Goal: Find specific page/section

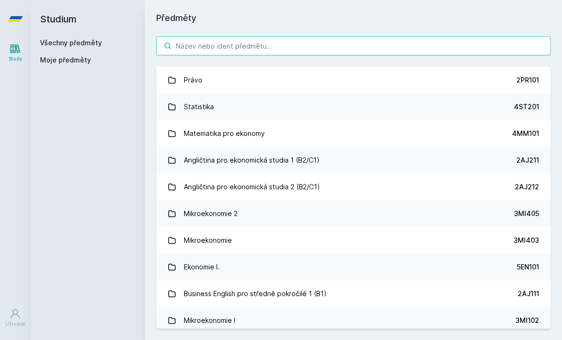
click at [364, 49] on input "search" at bounding box center [353, 45] width 395 height 19
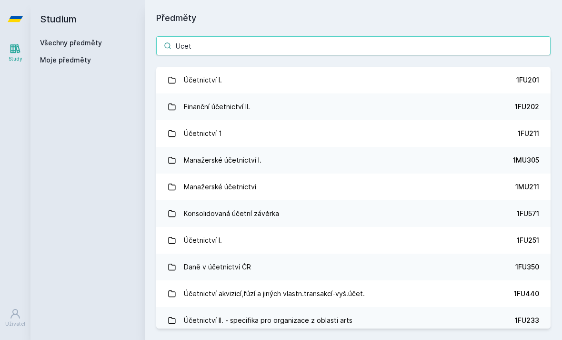
type input "Ucet"
click at [433, 91] on link "Účetnictví I. 1FU201" at bounding box center [353, 80] width 395 height 27
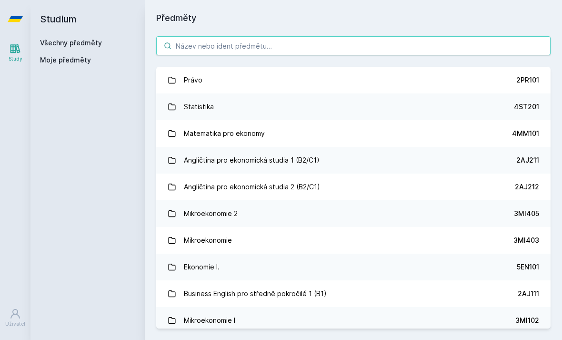
click at [427, 54] on input "search" at bounding box center [353, 45] width 395 height 19
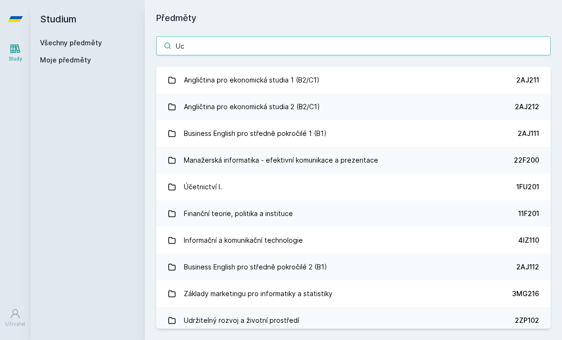
type input "Uce"
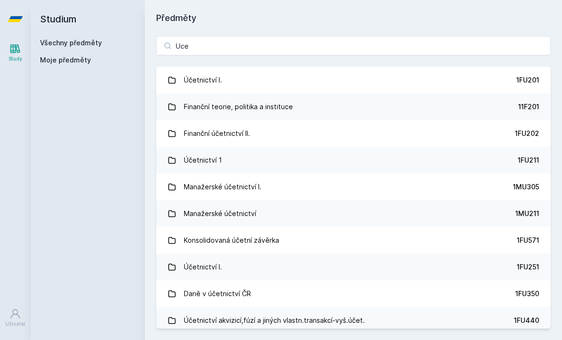
click at [520, 77] on div "1FU201" at bounding box center [527, 80] width 23 height 10
